Goal: Transaction & Acquisition: Obtain resource

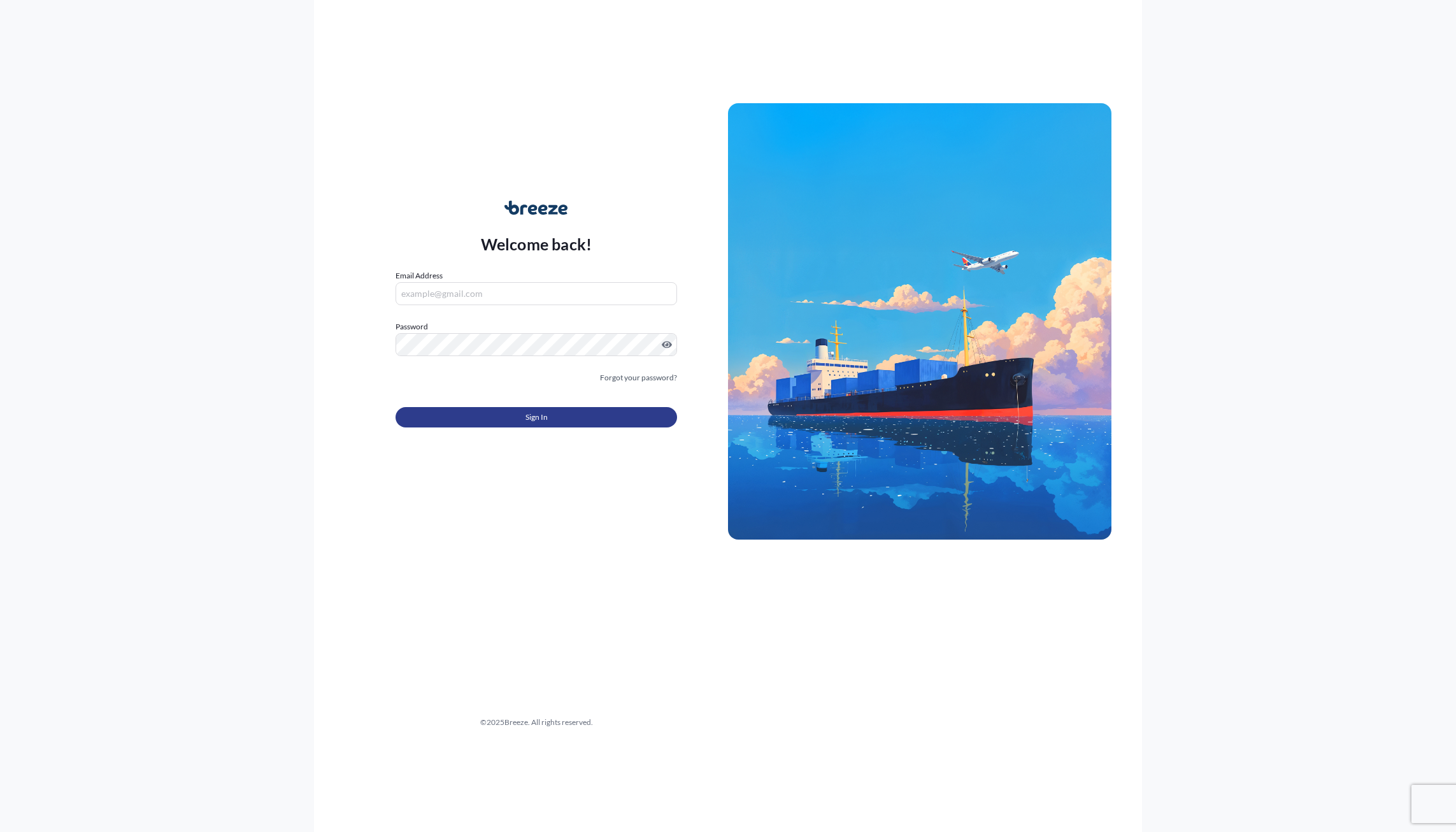
type input "[PERSON_NAME][EMAIL_ADDRESS][DOMAIN_NAME]"
click at [574, 421] on button "Sign In" at bounding box center [536, 418] width 281 height 21
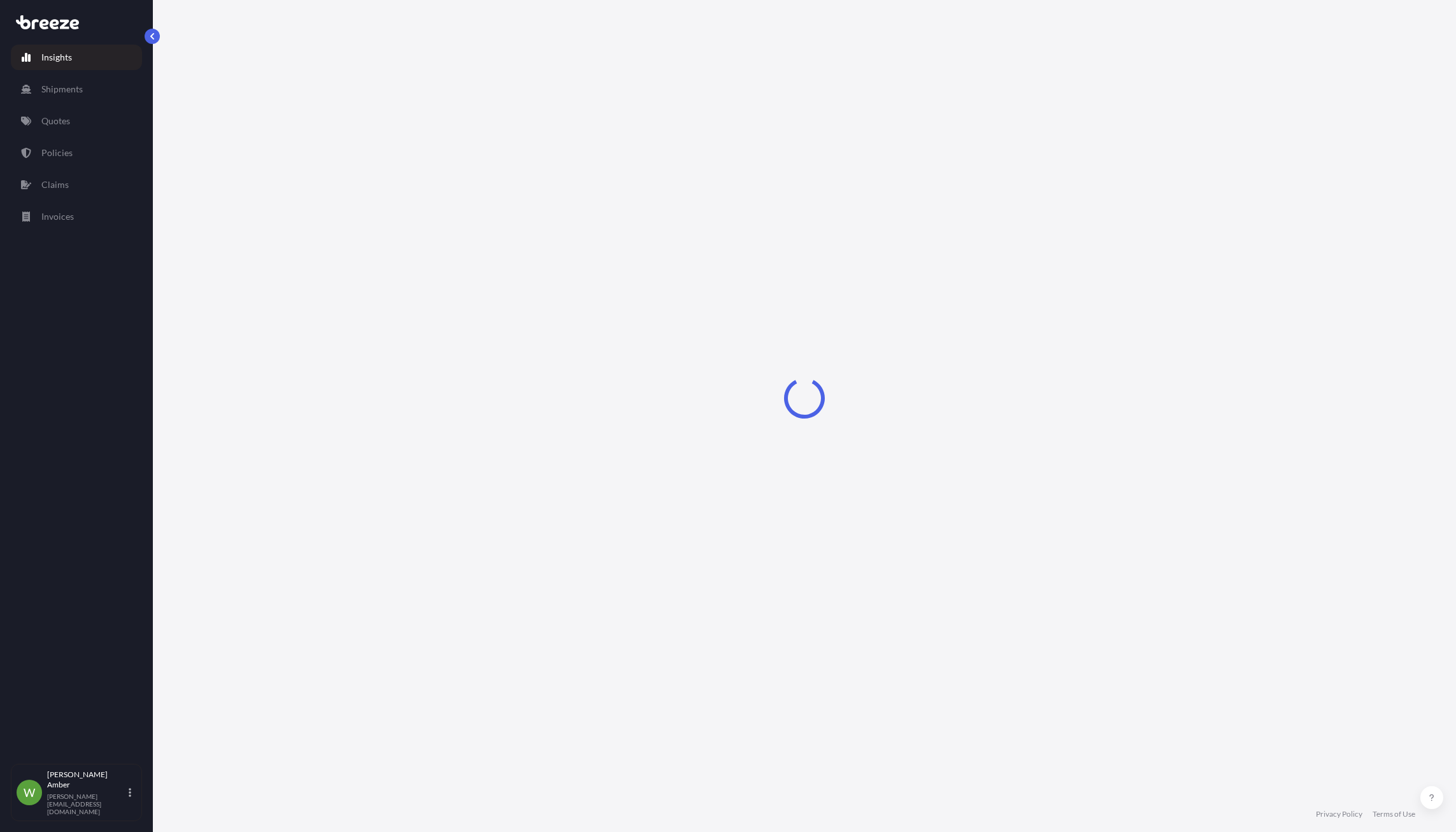
select select "2025"
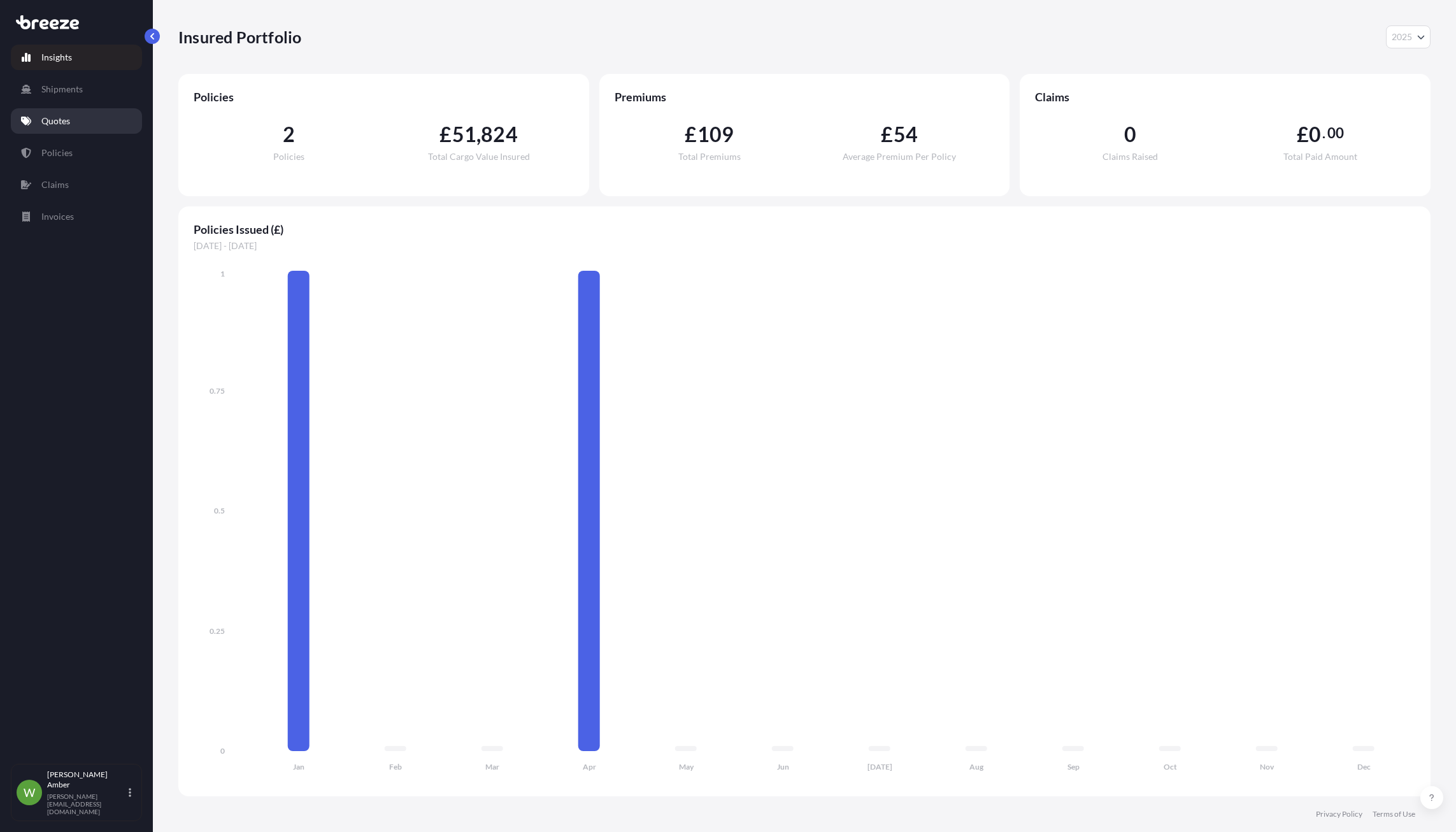
click at [77, 125] on link "Quotes" at bounding box center [76, 121] width 131 height 26
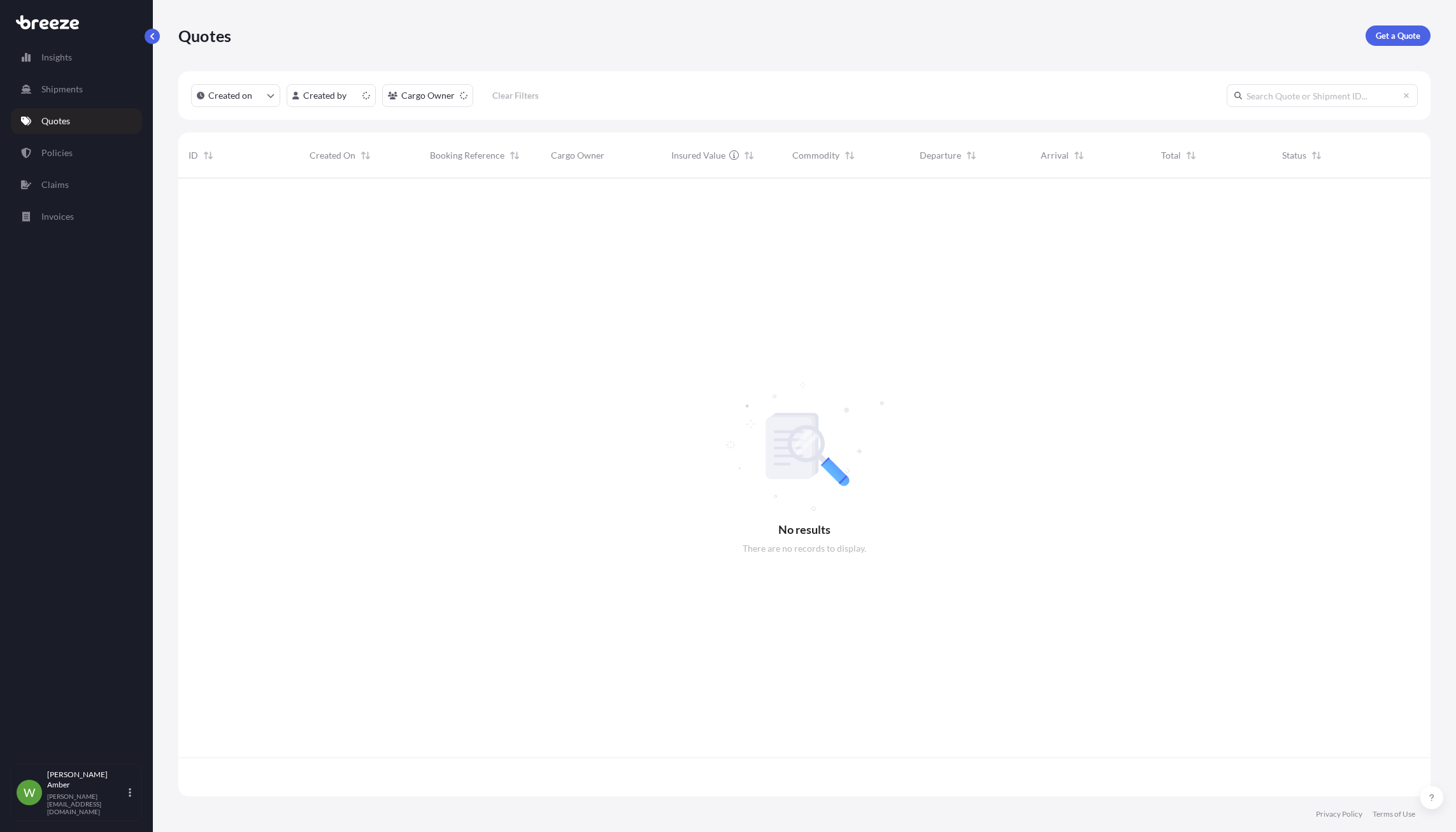
scroll to position [615, 1243]
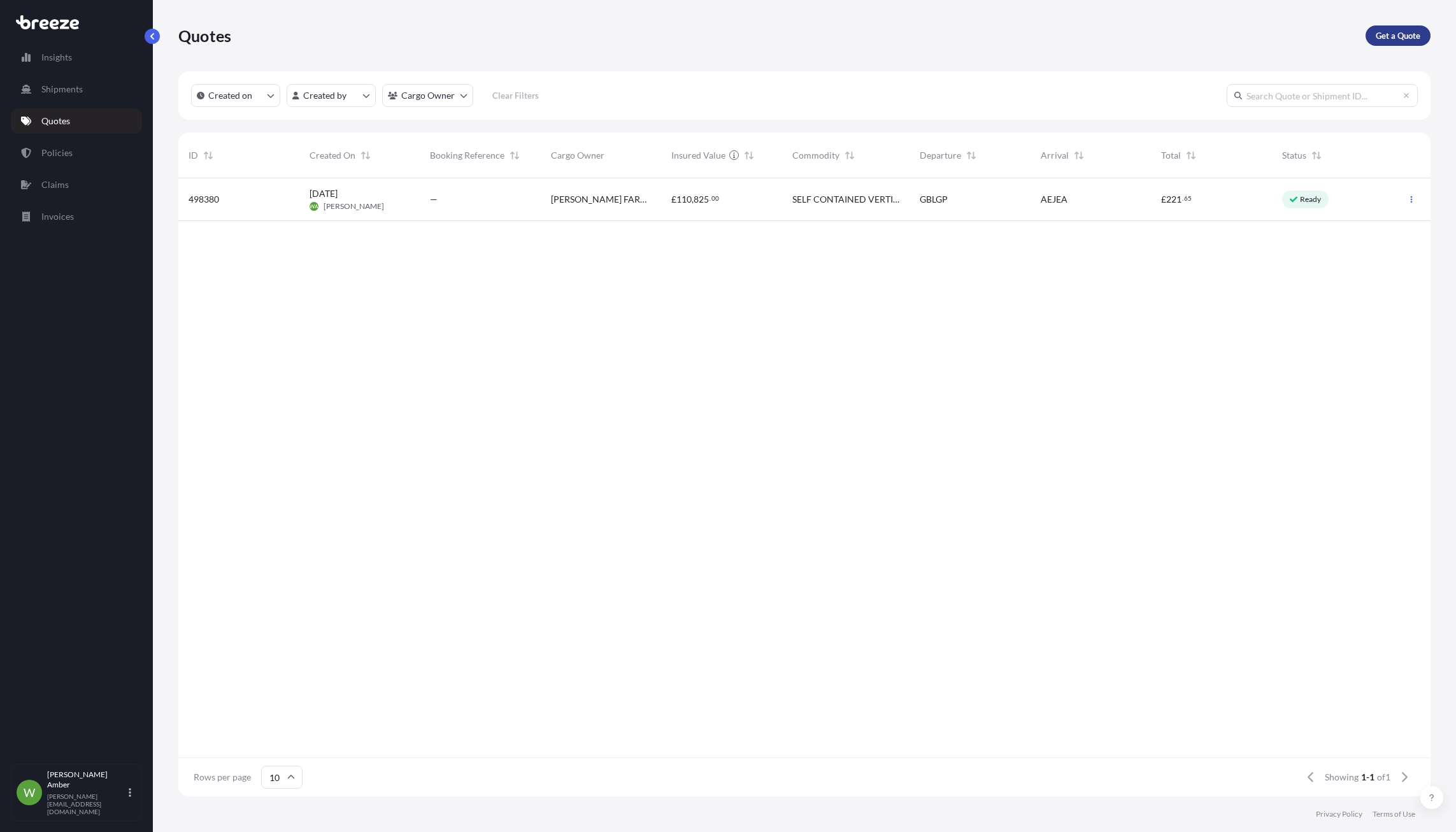
click at [1401, 36] on p "Get a Quote" at bounding box center [1398, 36] width 44 height 13
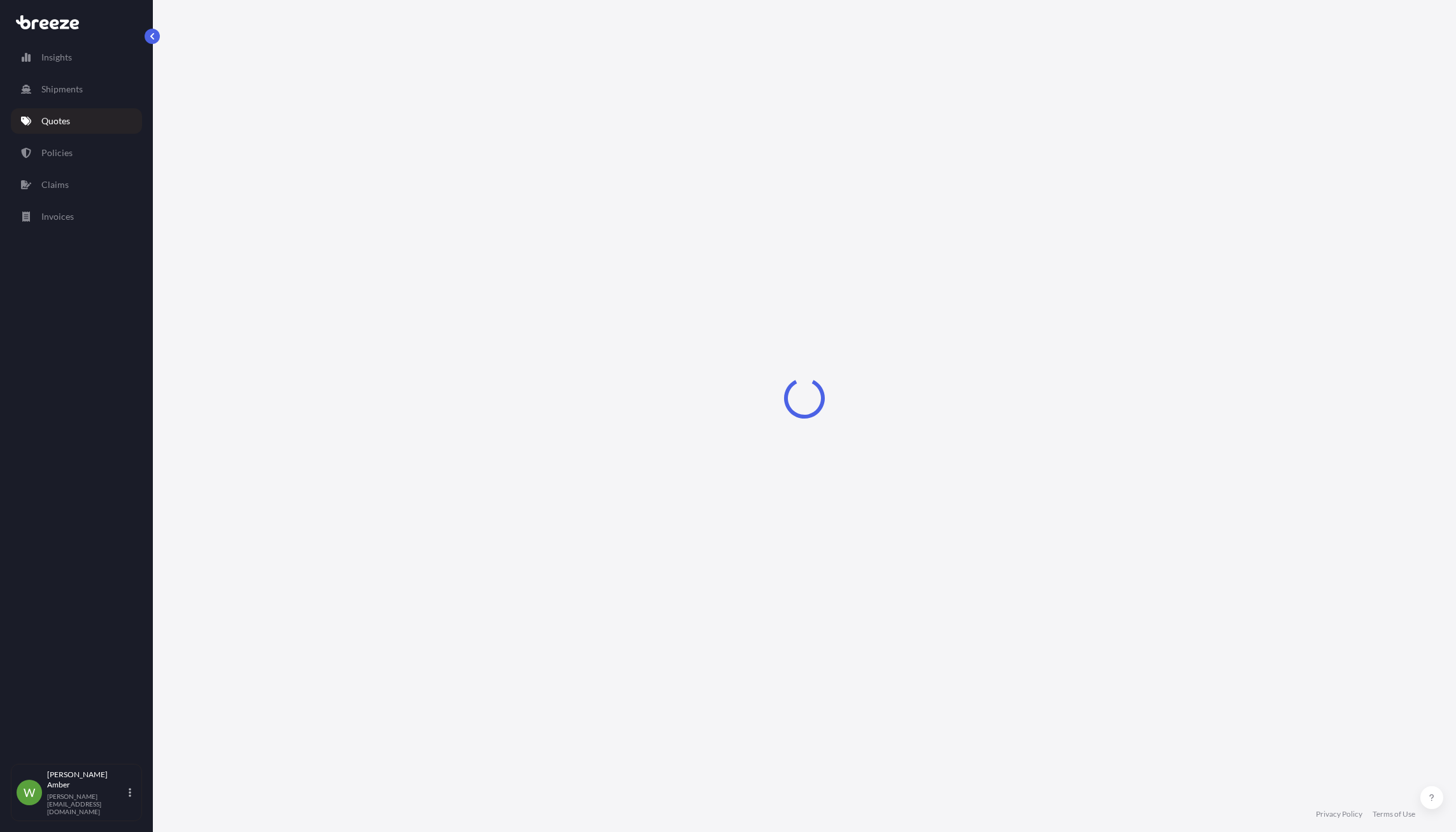
select select "Sea"
select select "1"
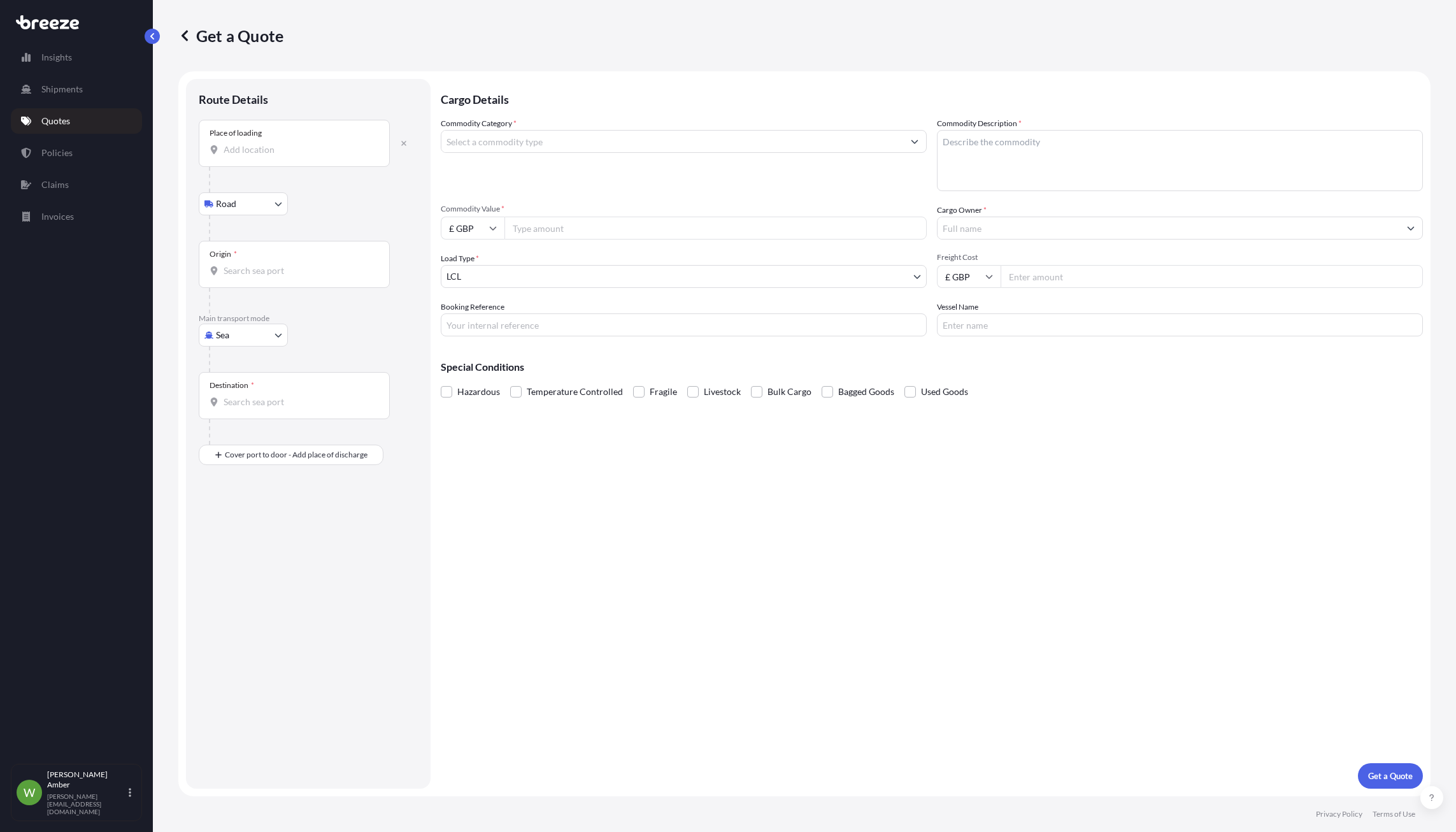
click at [266, 141] on div "Place of loading" at bounding box center [294, 143] width 191 height 47
click at [266, 143] on input "Place of loading" at bounding box center [299, 150] width 150 height 13
click at [267, 200] on div "Wembury, Amington, Tamworth B77 3RE , [GEOGRAPHIC_DATA]" at bounding box center [324, 195] width 242 height 36
type input "Wembury, Amington, Tamworth B77 3RE, [GEOGRAPHIC_DATA]"
click at [247, 272] on input "Origin *" at bounding box center [299, 276] width 150 height 13
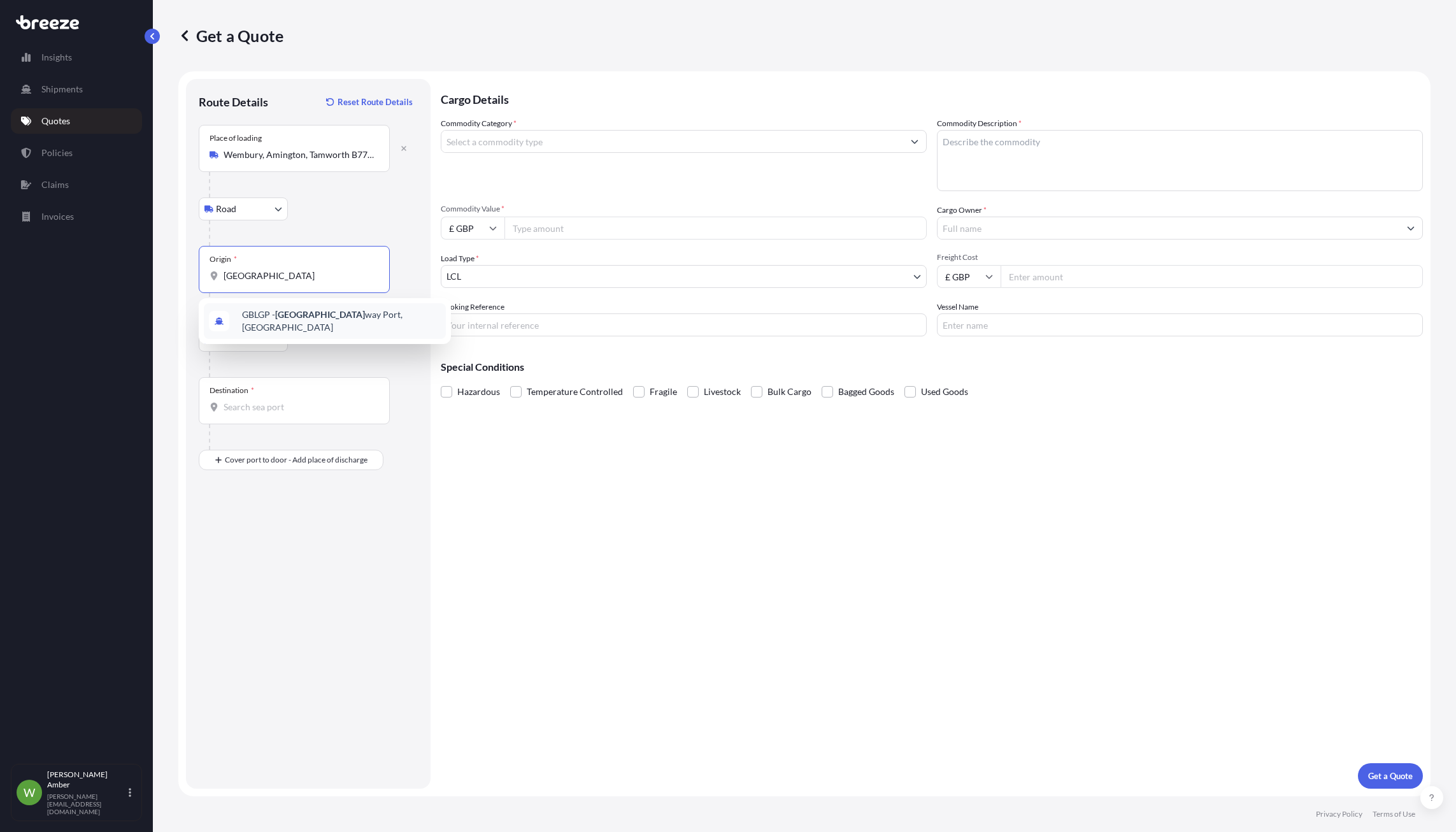
click at [295, 324] on span "GBLGP - [GEOGRAPHIC_DATA], [GEOGRAPHIC_DATA]" at bounding box center [341, 321] width 198 height 26
type input "GBLGP - [GEOGRAPHIC_DATA], [GEOGRAPHIC_DATA]"
click at [243, 400] on div "Destination *" at bounding box center [294, 400] width 191 height 47
click at [243, 401] on input "Destination *" at bounding box center [299, 407] width 150 height 13
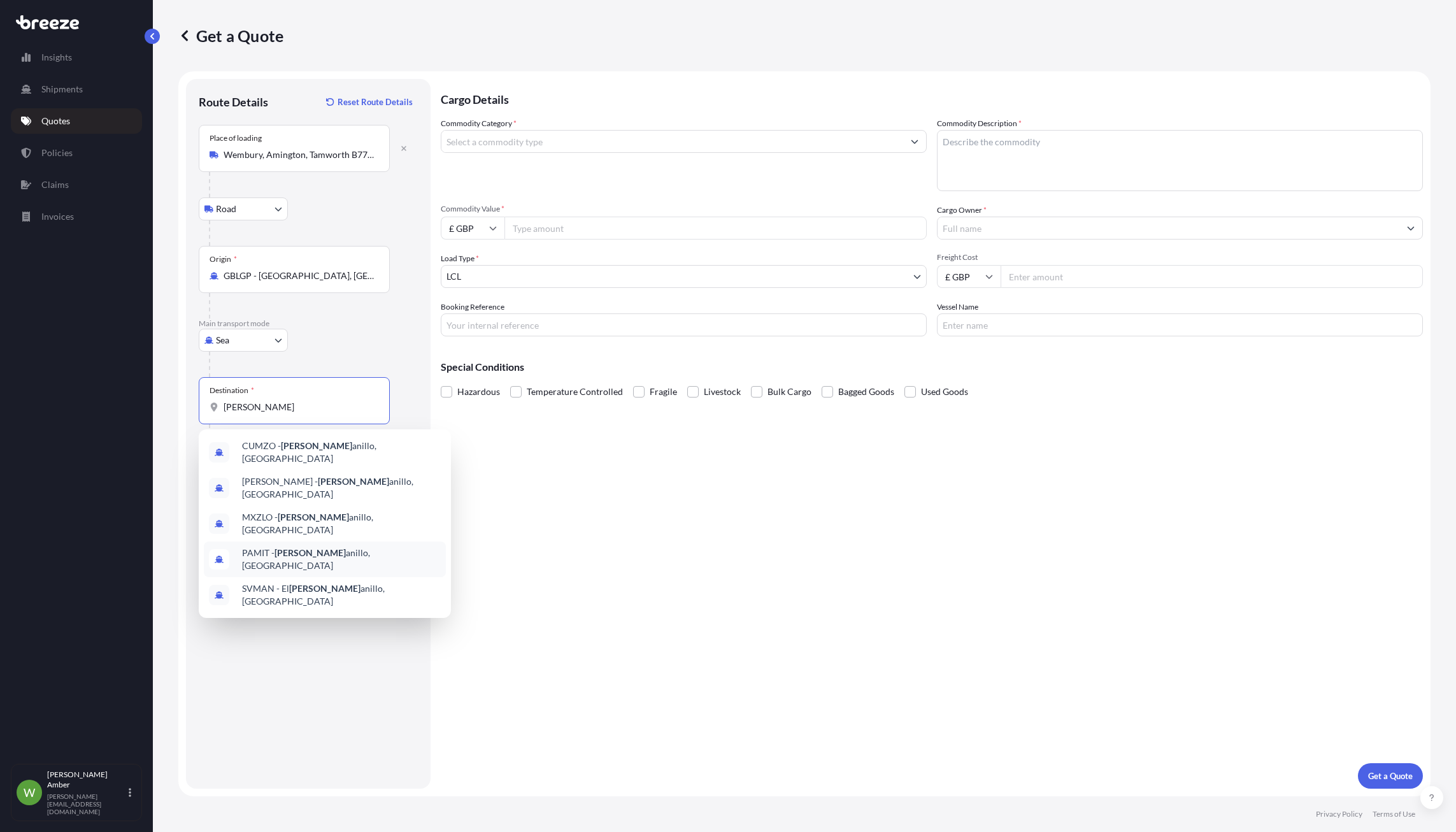
click at [338, 550] on div "PAMIT - [PERSON_NAME], [GEOGRAPHIC_DATA]" at bounding box center [324, 560] width 242 height 36
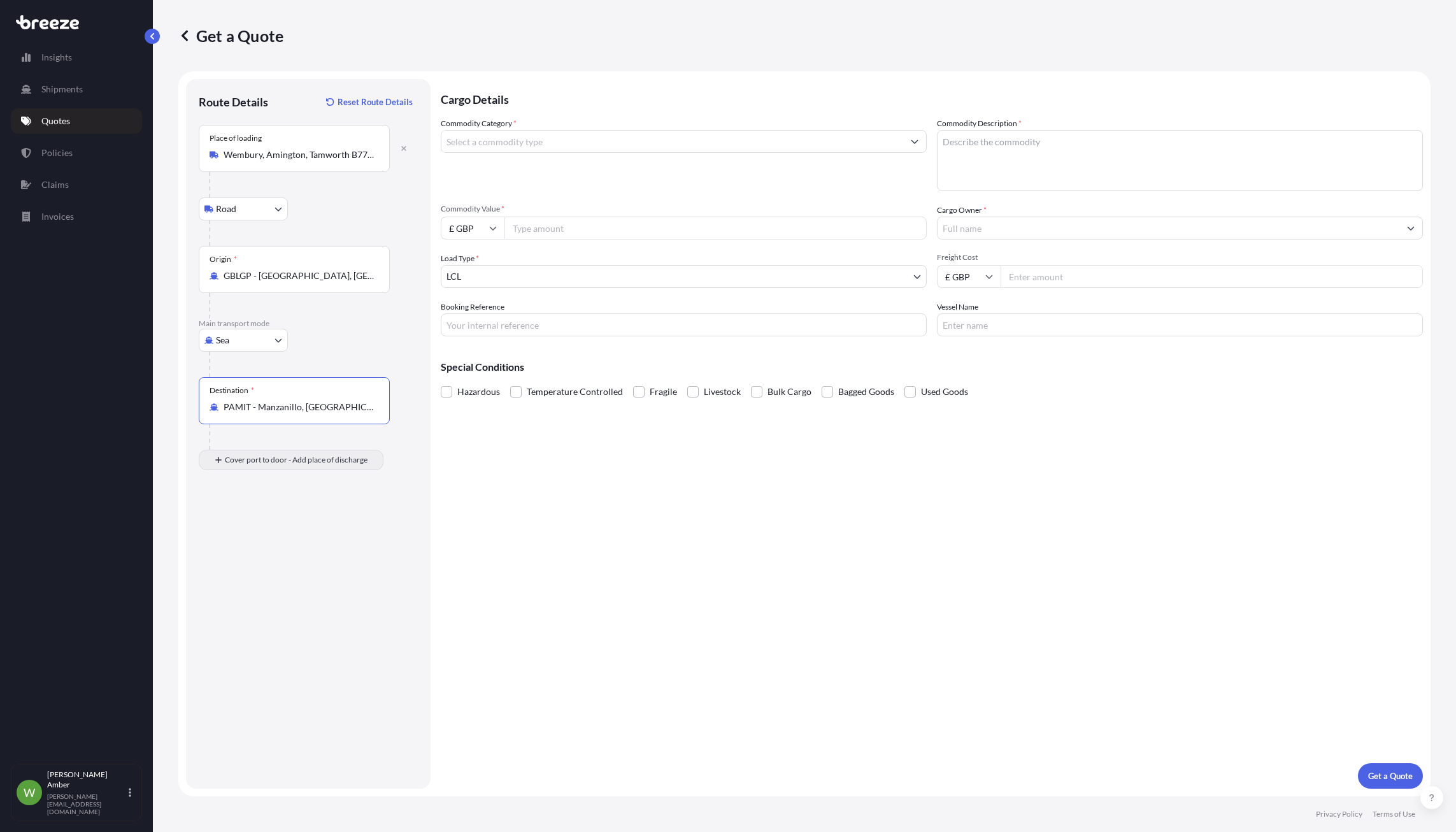
type input "PAMIT - Manzanillo, [GEOGRAPHIC_DATA]"
click at [261, 511] on div "Place of Discharge" at bounding box center [240, 511] width 61 height 10
click at [261, 522] on input "Place of Discharge" at bounding box center [299, 528] width 150 height 13
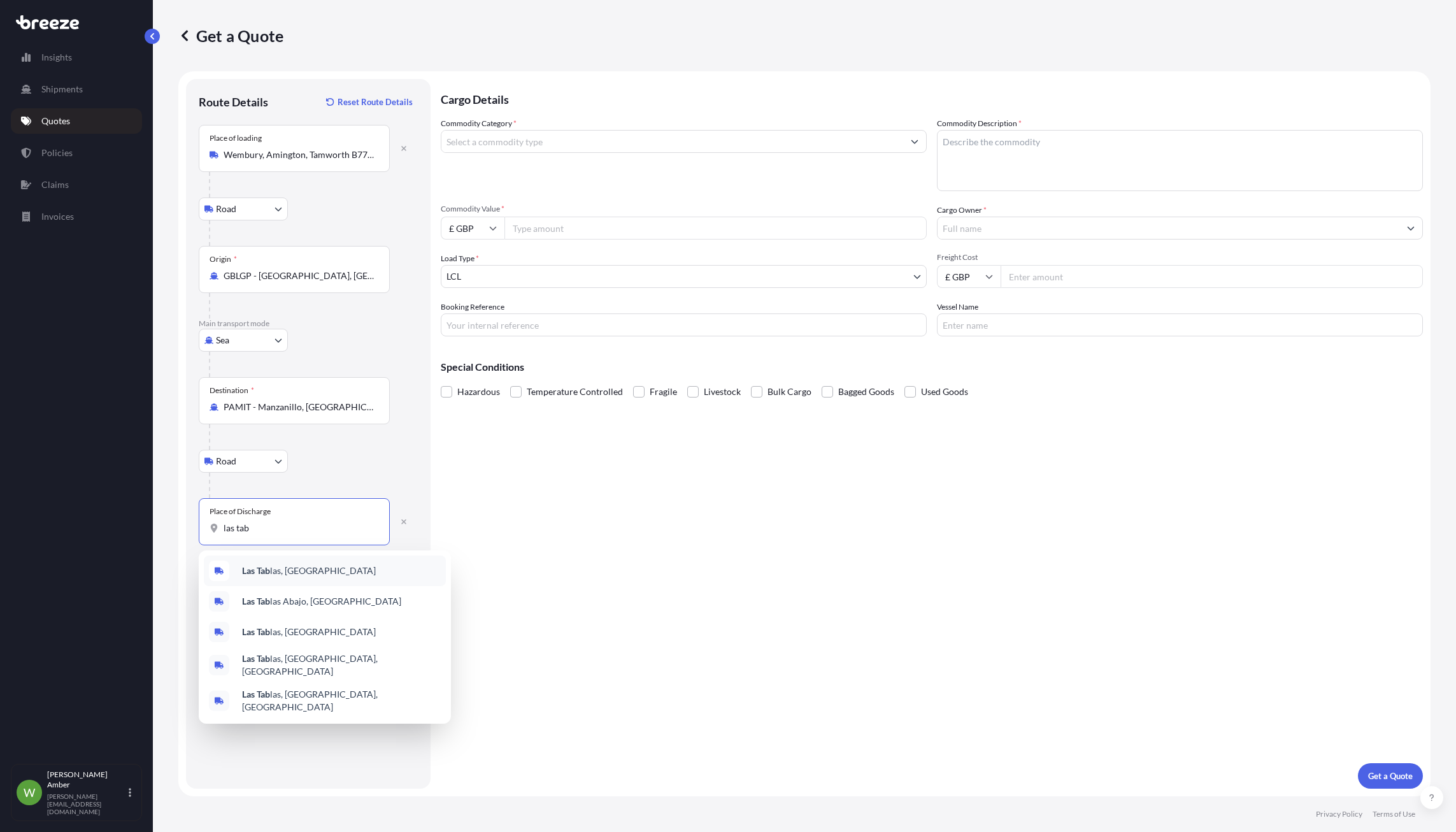
click at [263, 569] on b "Las Tab" at bounding box center [256, 571] width 28 height 11
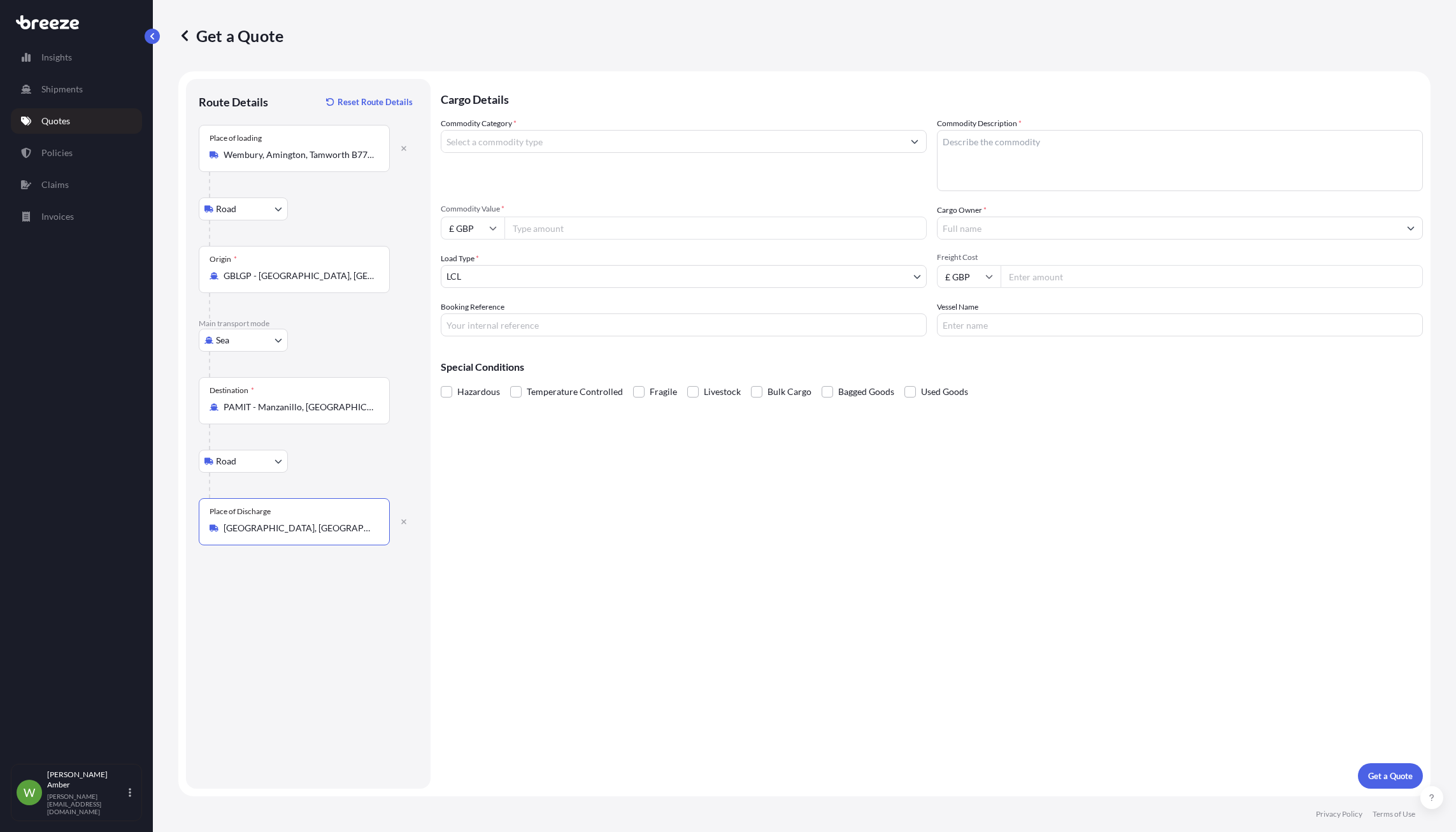
type input "[GEOGRAPHIC_DATA], [GEOGRAPHIC_DATA]"
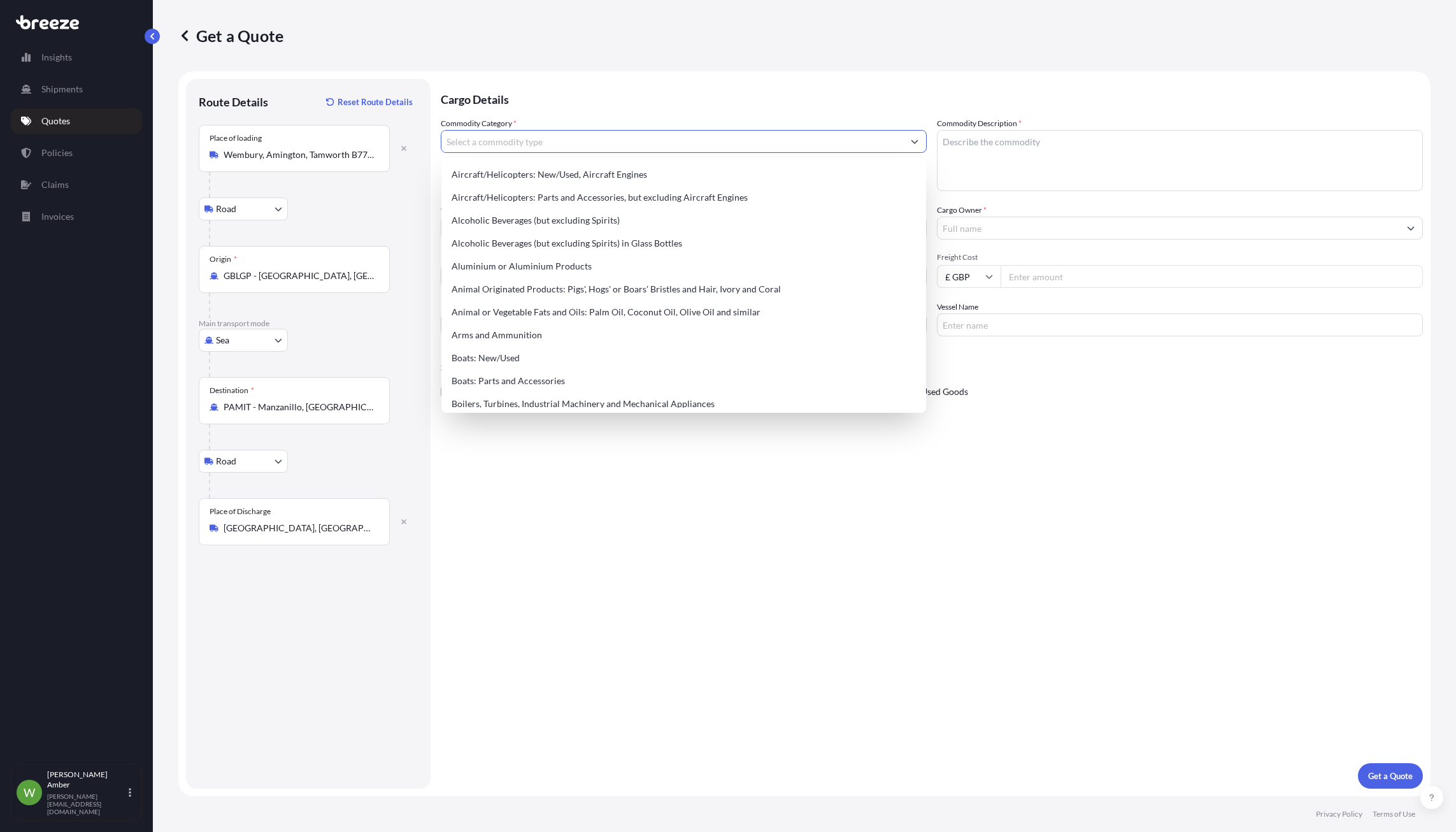
click at [507, 142] on input "Commodity Category *" at bounding box center [672, 141] width 462 height 23
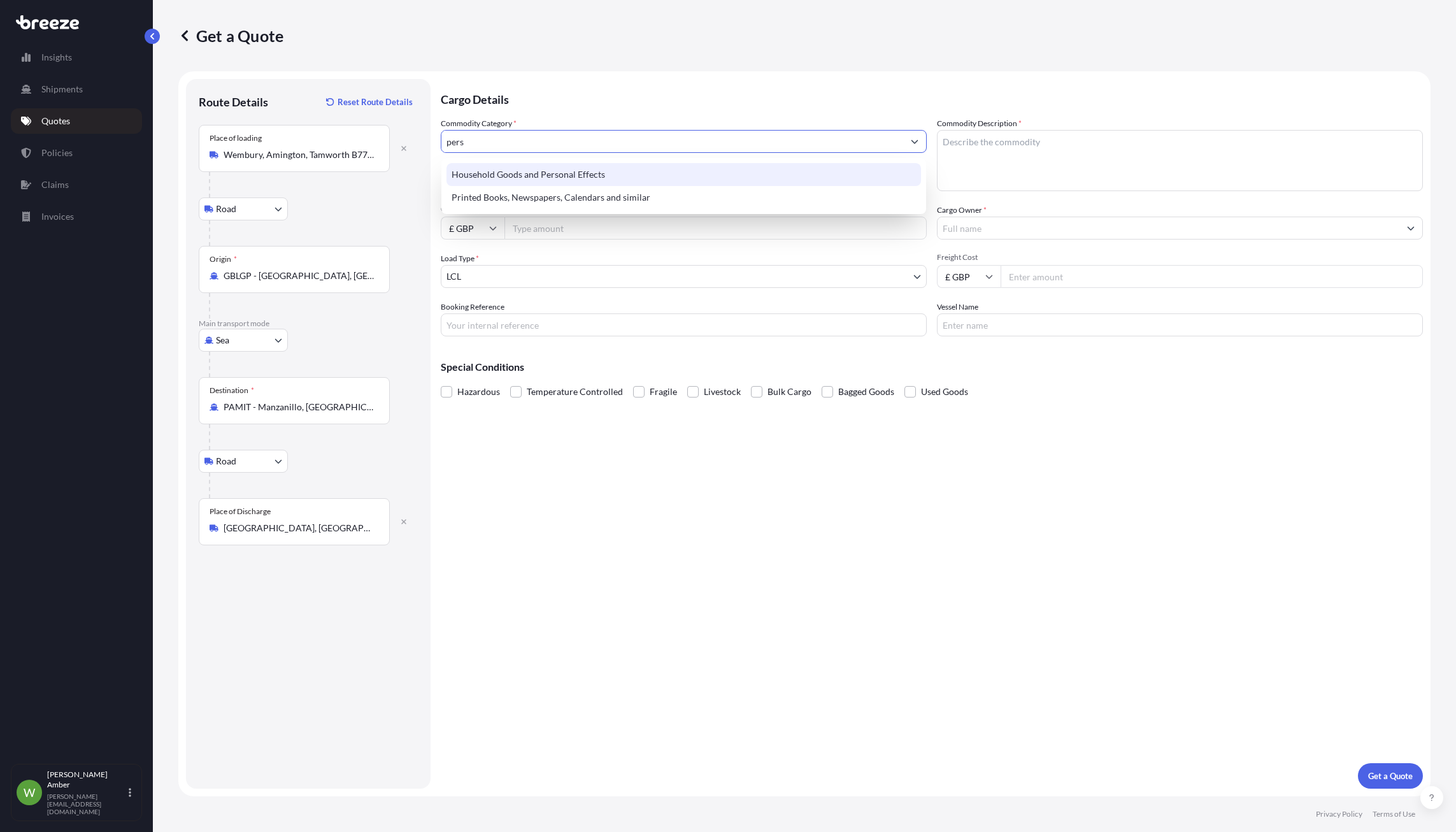
click at [528, 169] on div "Household Goods and Personal Effects" at bounding box center [683, 175] width 475 height 23
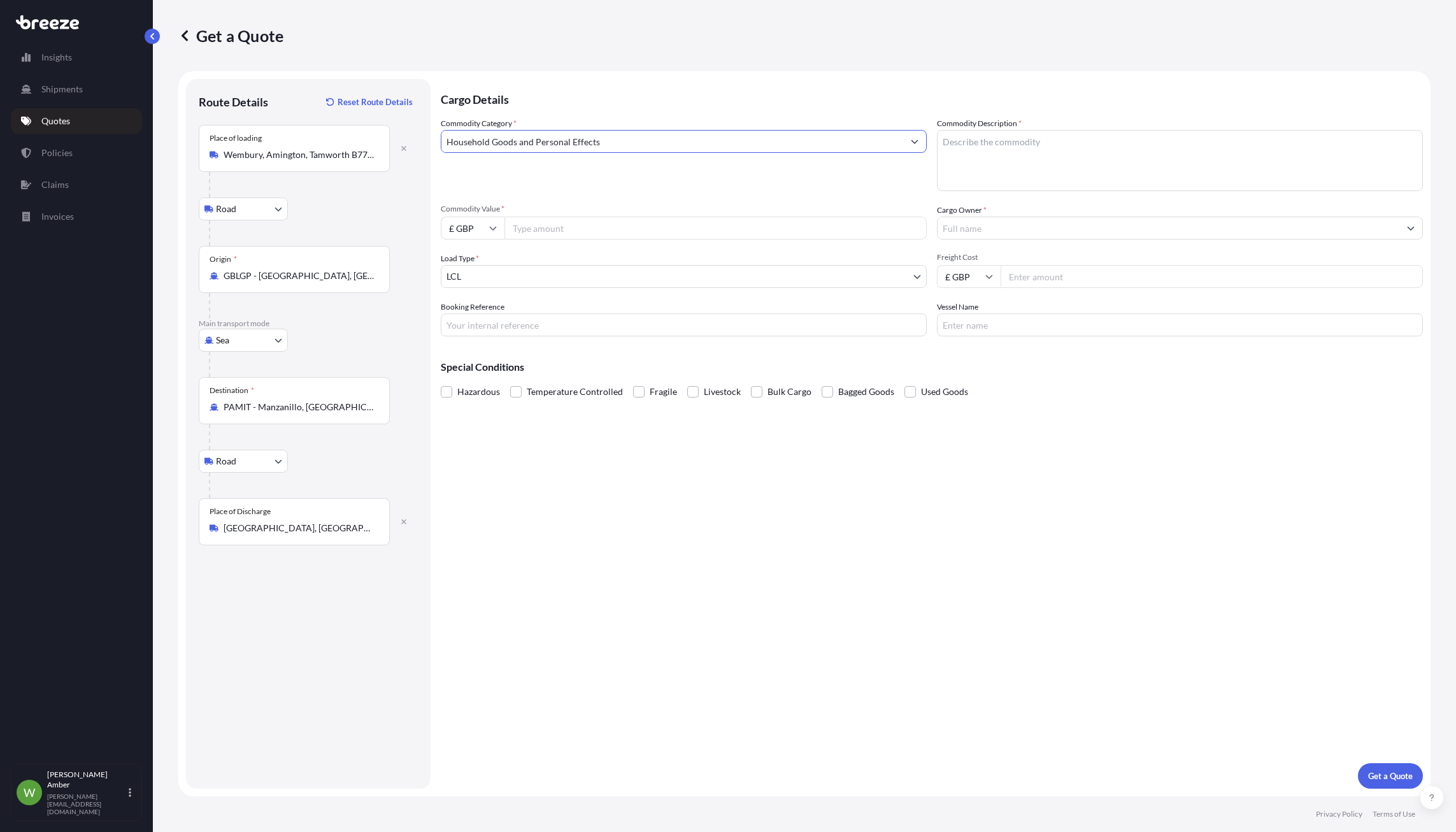
type input "Household Goods and Personal Effects"
click at [1016, 146] on textarea "Commodity Description *" at bounding box center [1180, 160] width 486 height 61
type textarea "Household goods and Personal effects"
click at [574, 225] on input "Commodity Value *" at bounding box center [715, 228] width 422 height 23
type input "25000"
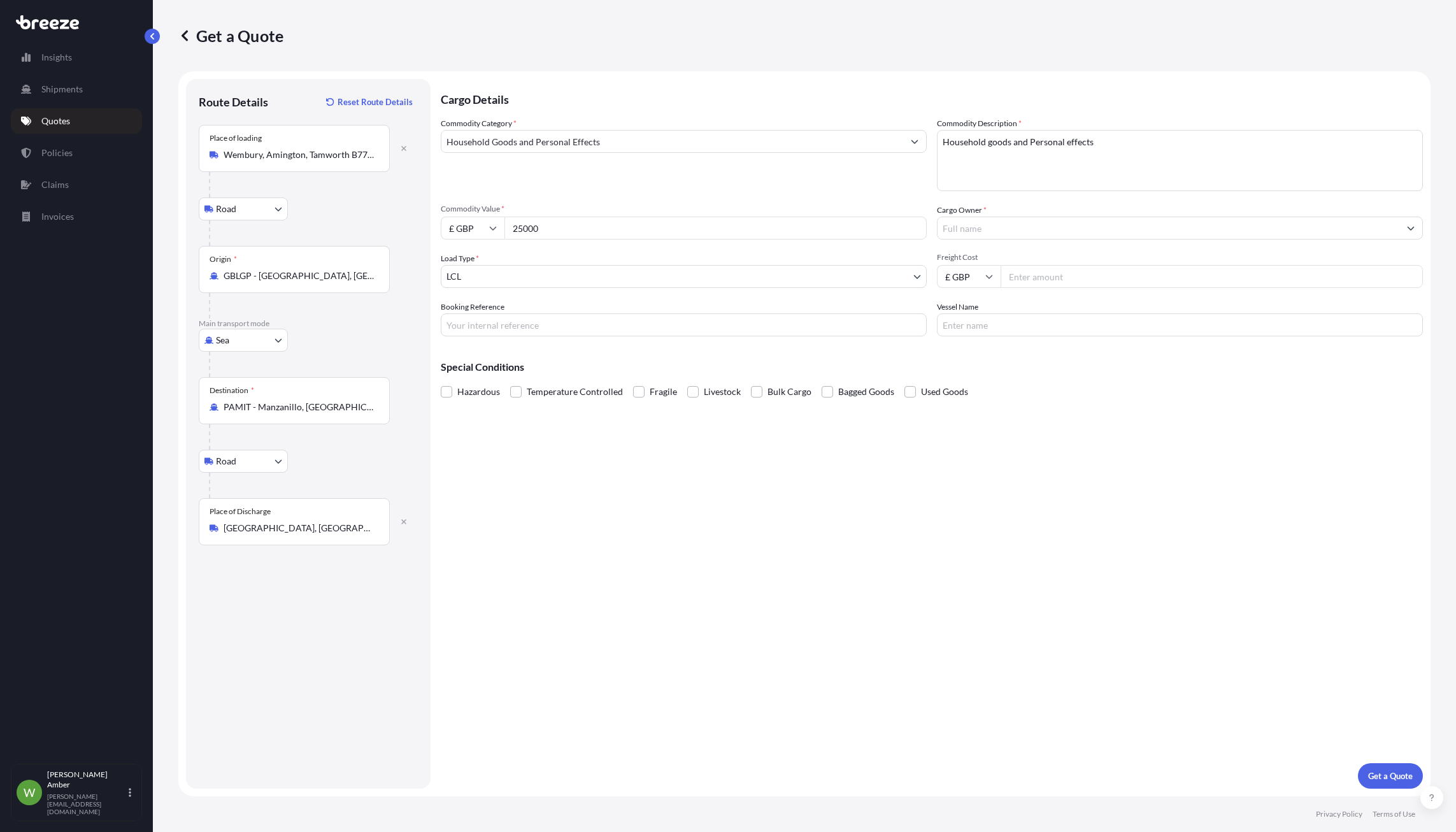
click at [461, 223] on input "£ GBP" at bounding box center [472, 228] width 64 height 23
click at [467, 315] on div "$ USD" at bounding box center [472, 317] width 53 height 24
type input "$ USD"
click at [1014, 228] on input "Cargo Owner *" at bounding box center [1168, 228] width 462 height 23
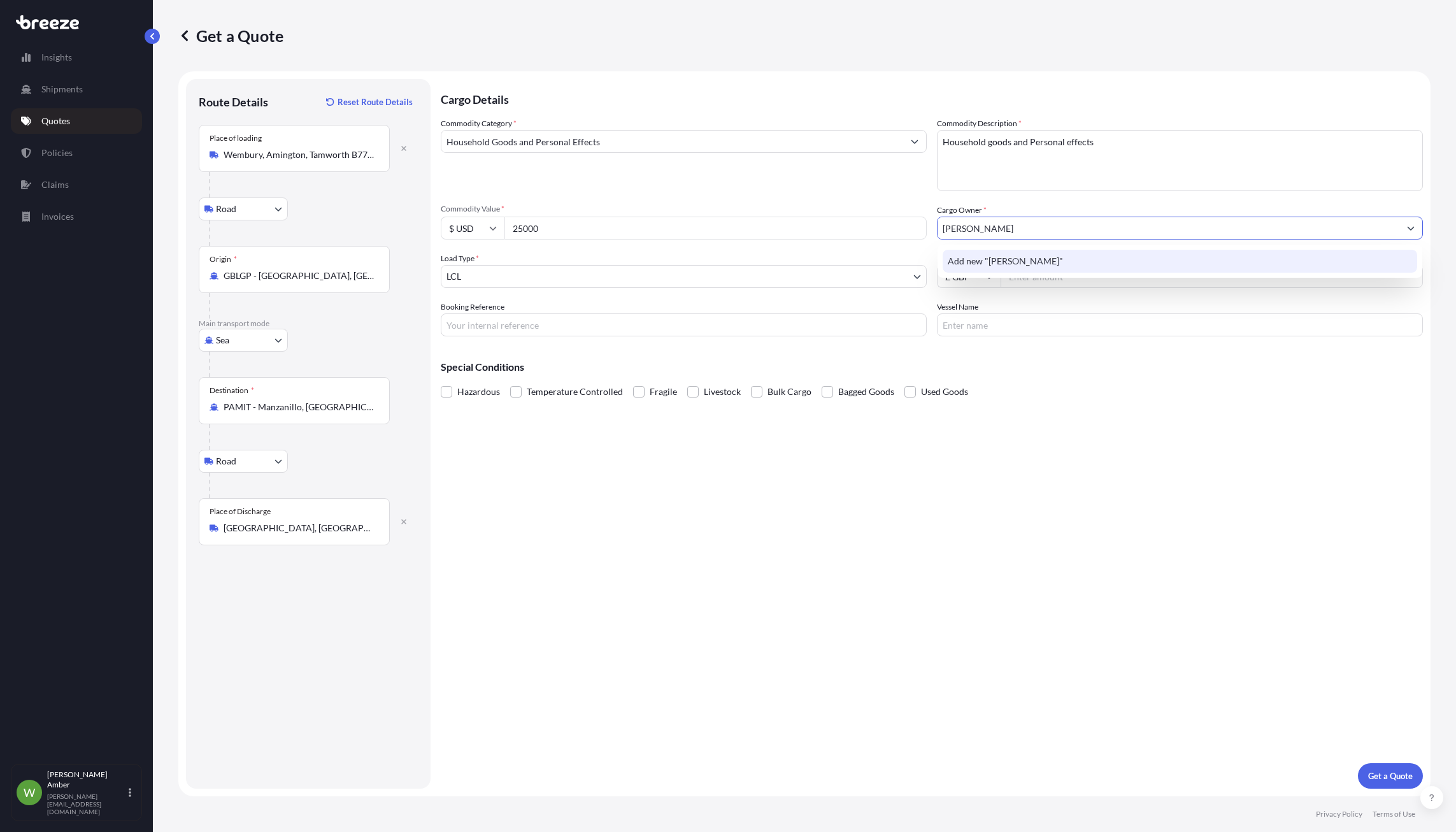
click at [1028, 265] on span "Add new "[PERSON_NAME]"" at bounding box center [1005, 261] width 115 height 13
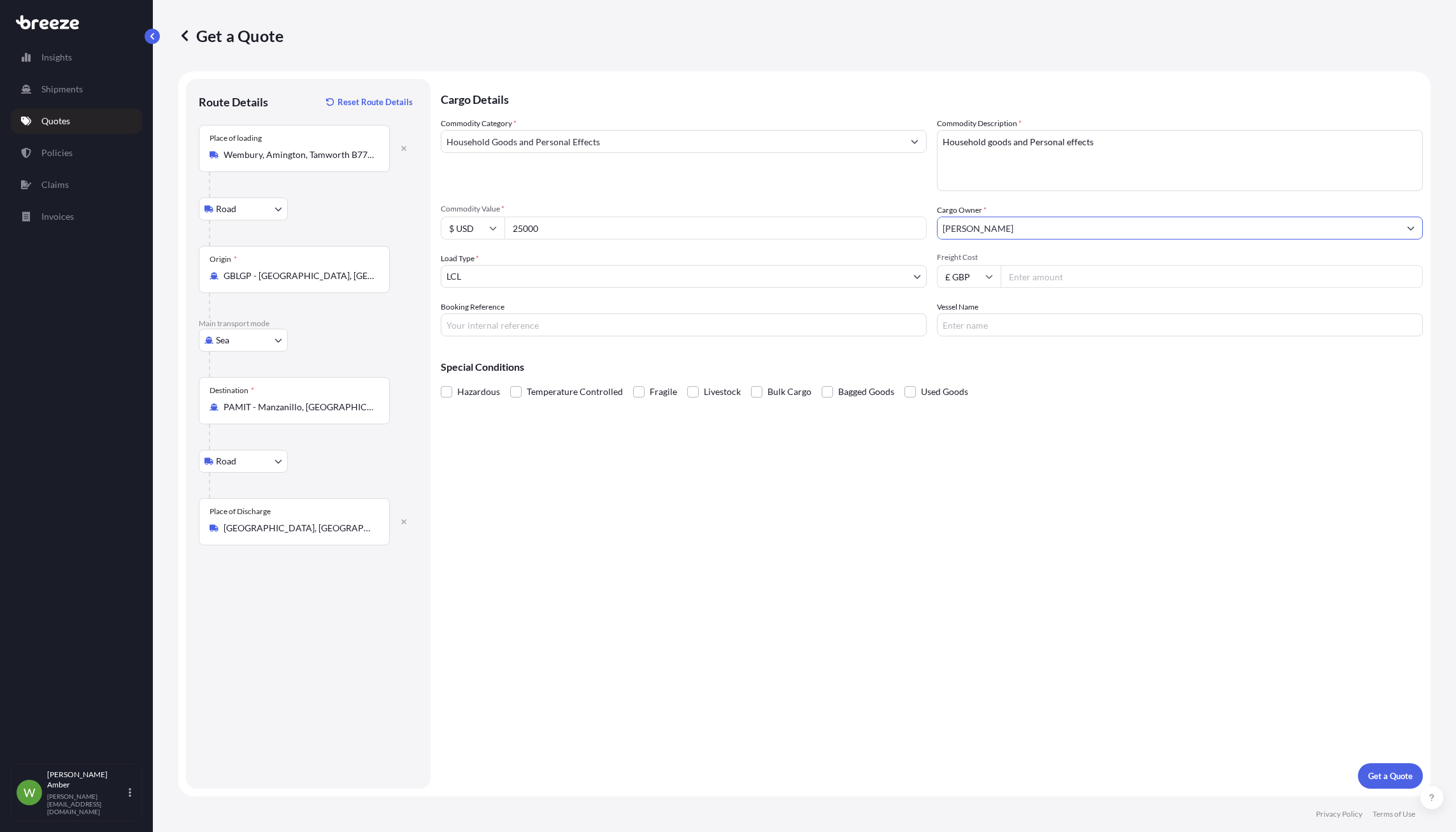
type input "[PERSON_NAME]"
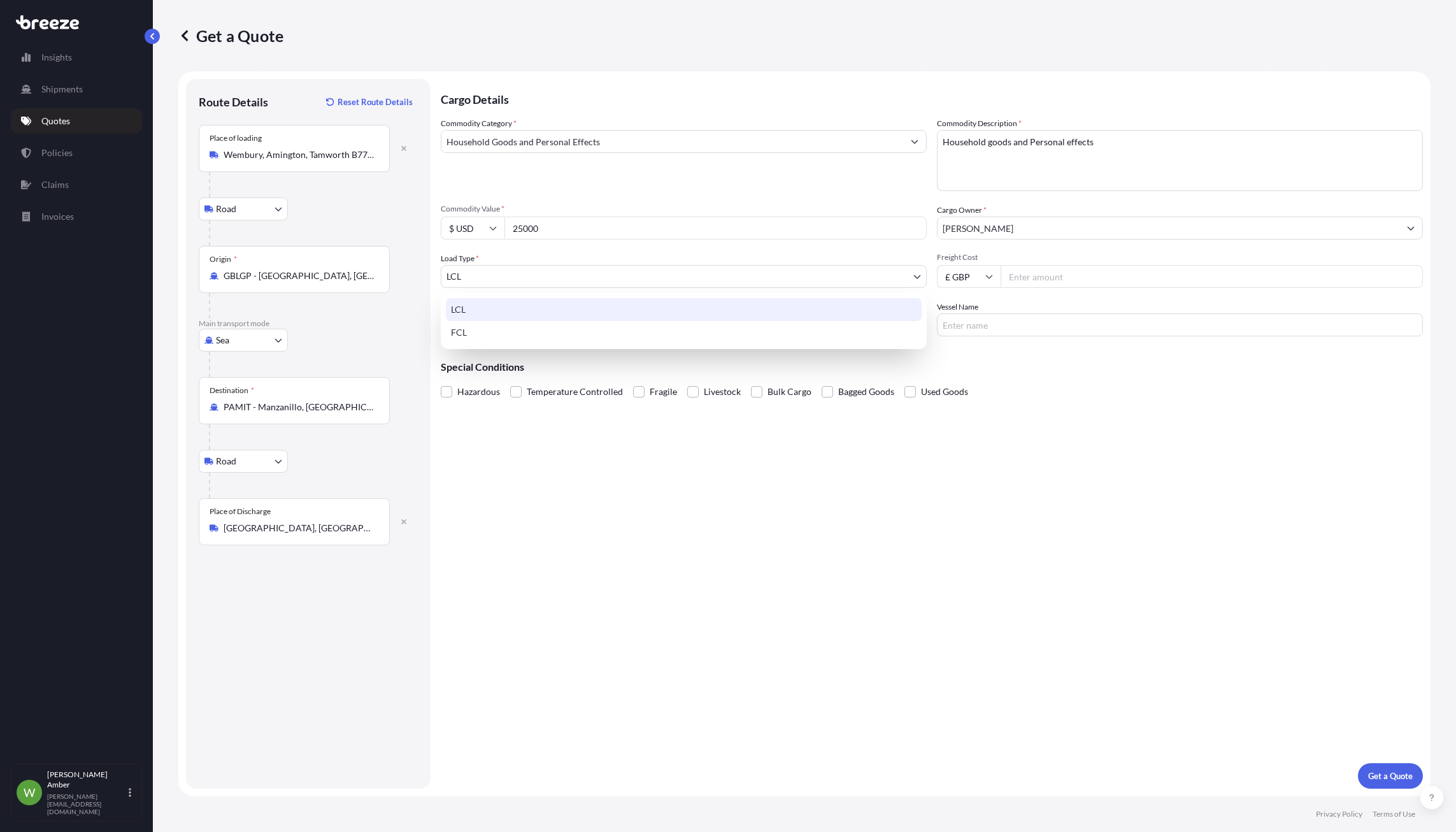
click at [615, 279] on body "1 option available. 0 options available. 1 option available. Insights Shipments…" at bounding box center [728, 416] width 1456 height 832
click at [498, 337] on div "FCL" at bounding box center [683, 333] width 476 height 23
select select "2"
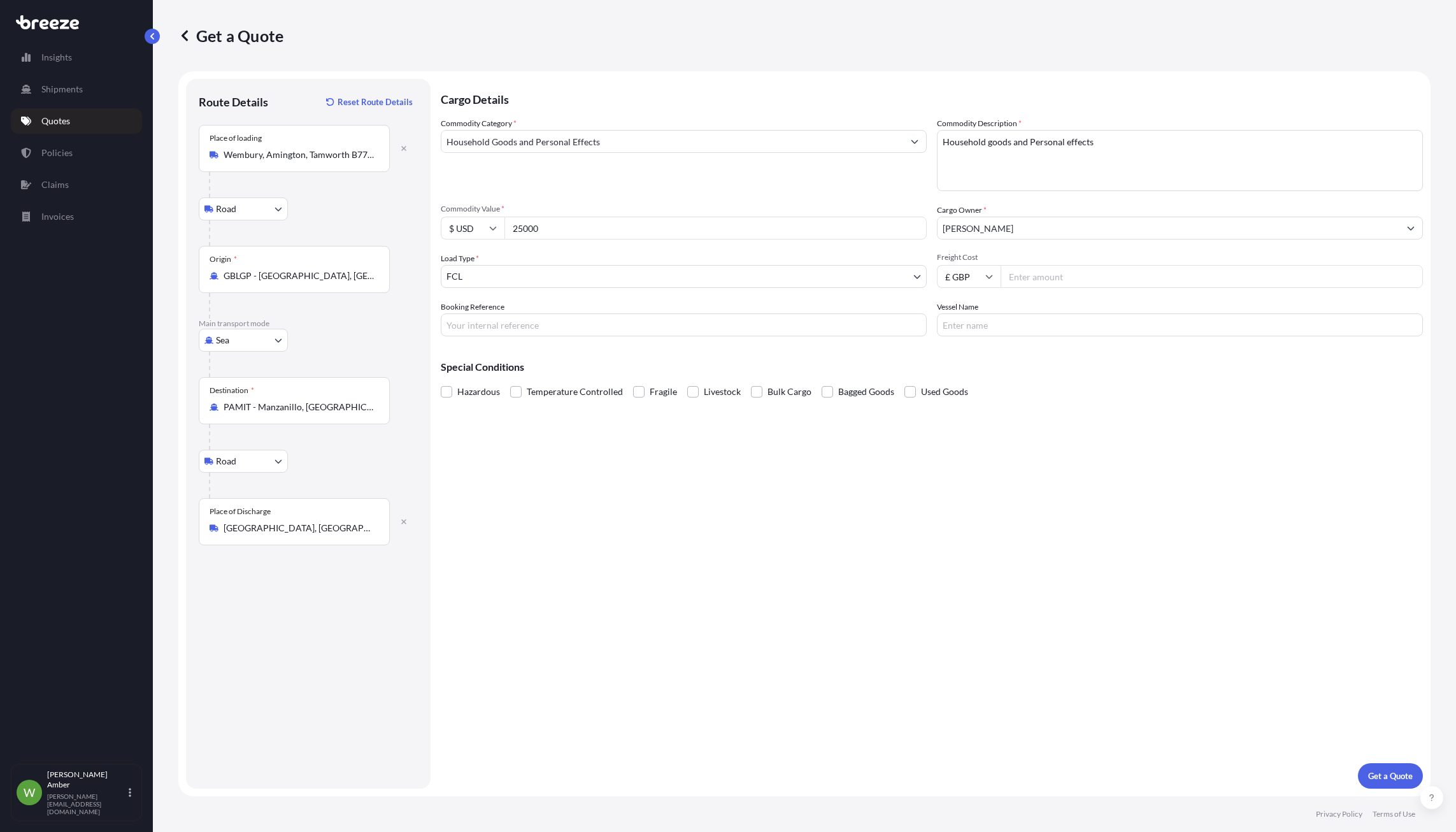
click at [1076, 278] on input "Freight Cost" at bounding box center [1211, 277] width 422 height 23
type input "2500"
click at [640, 389] on span at bounding box center [639, 392] width 12 height 12
click at [633, 382] on input "Fragile" at bounding box center [633, 382] width 0 height 0
click at [904, 390] on span at bounding box center [910, 392] width 12 height 12
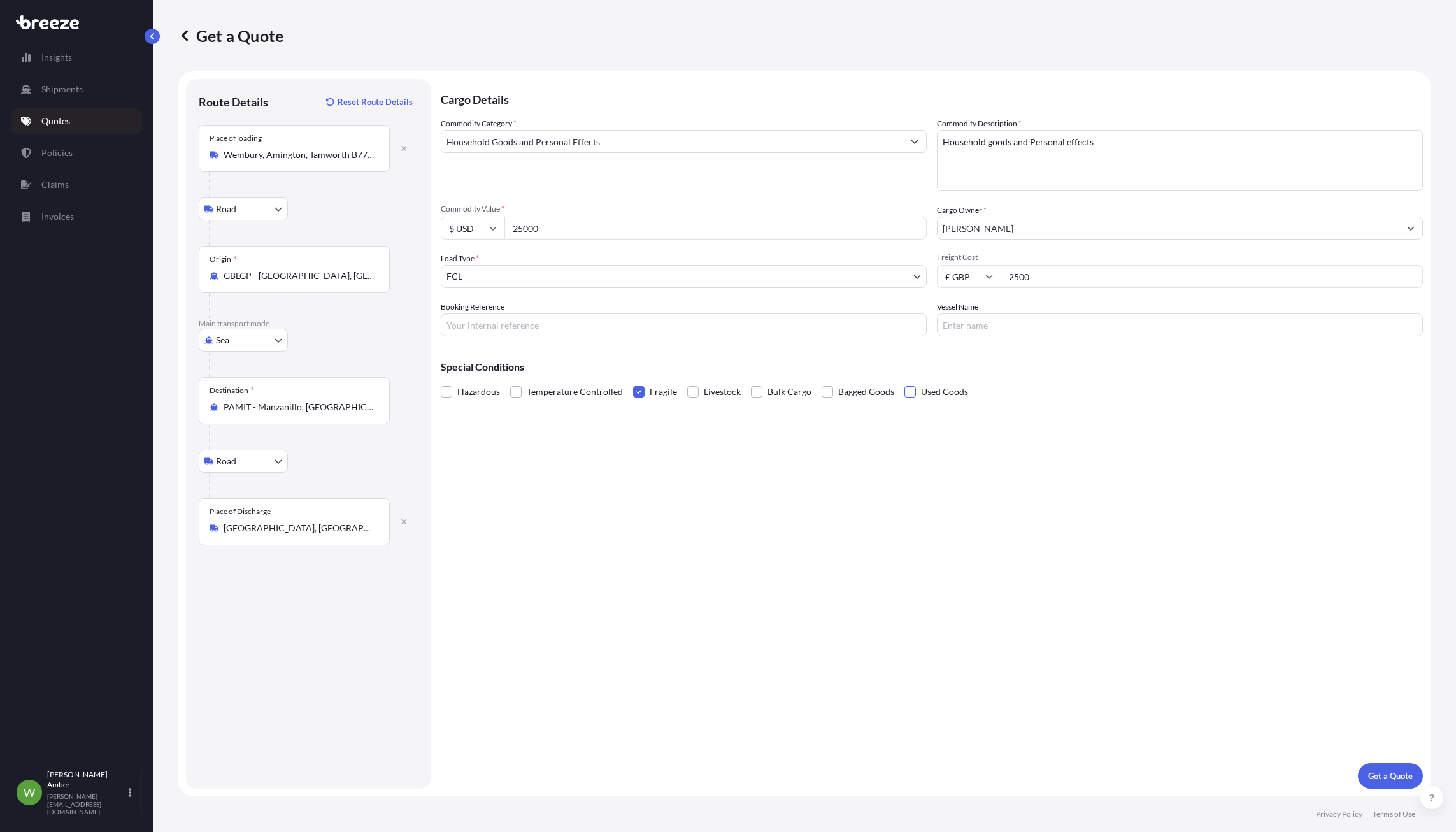
click at [904, 382] on input "Used Goods" at bounding box center [904, 382] width 0 height 0
click at [639, 392] on span at bounding box center [639, 392] width 12 height 12
click at [633, 382] on input "Fragile" at bounding box center [633, 382] width 0 height 0
click at [1390, 774] on p "Get a Quote" at bounding box center [1390, 776] width 44 height 13
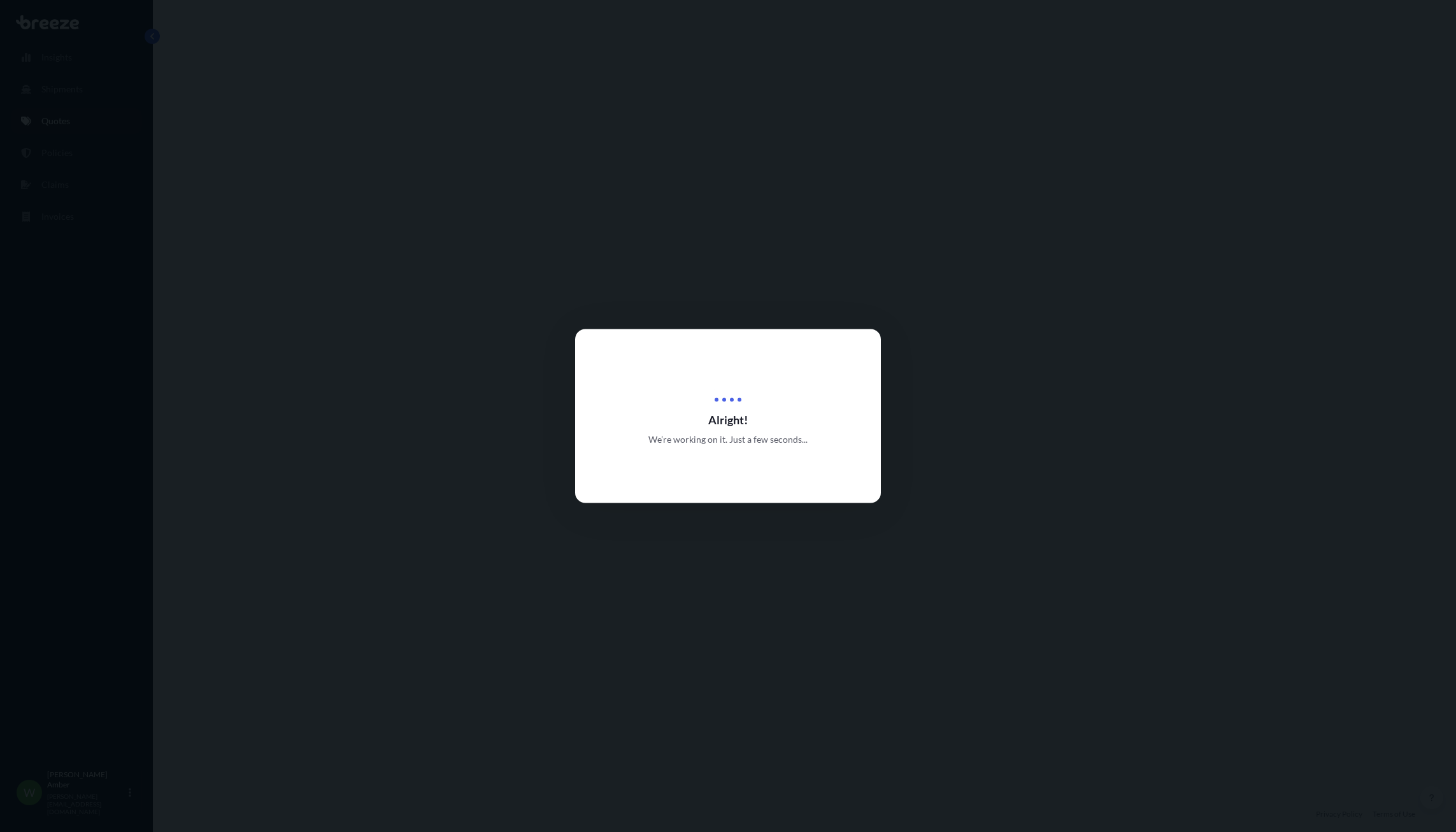
select select "Road"
select select "Sea"
select select "Road"
select select "2"
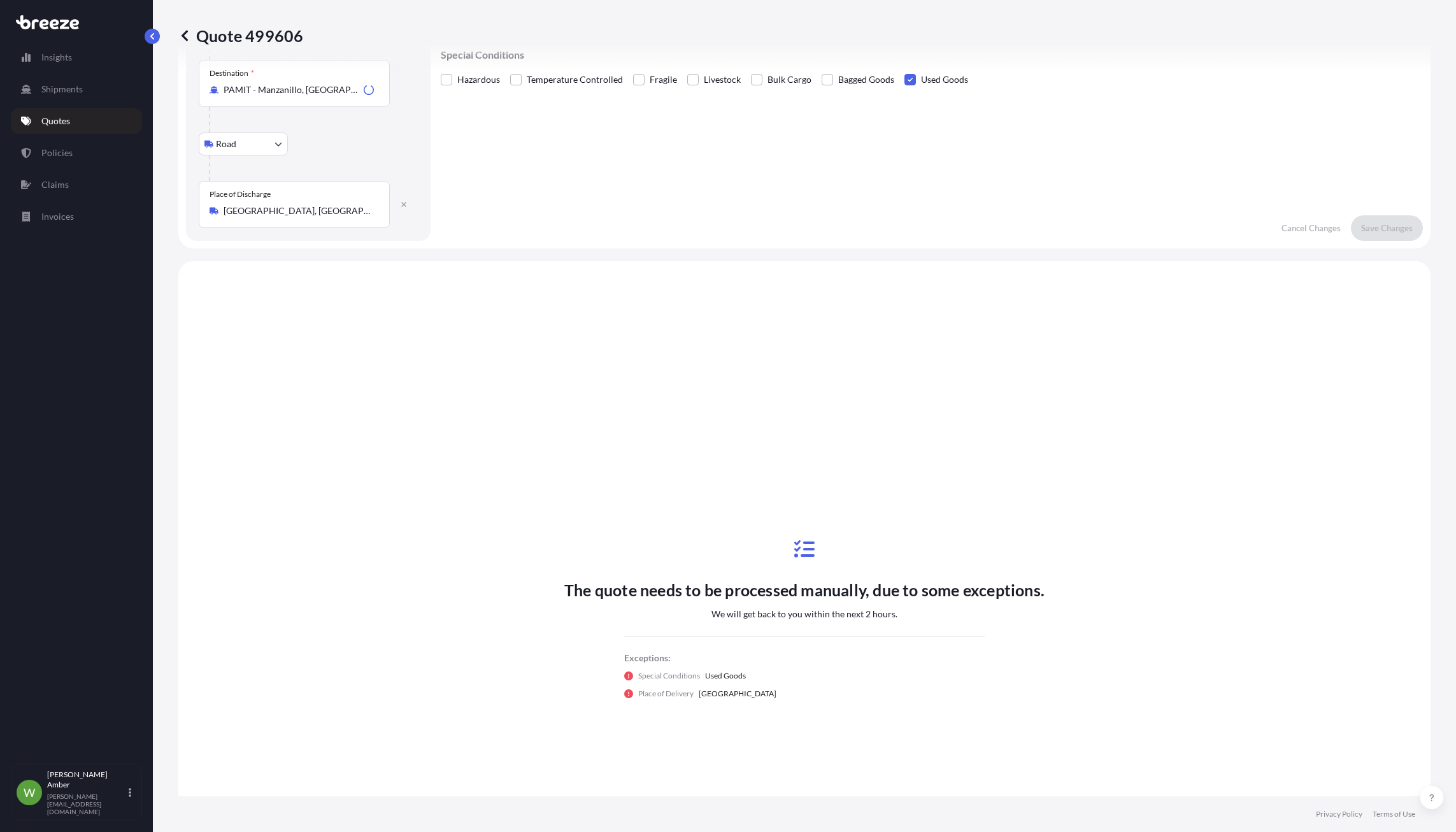
scroll to position [507, 0]
